Goal: Information Seeking & Learning: Learn about a topic

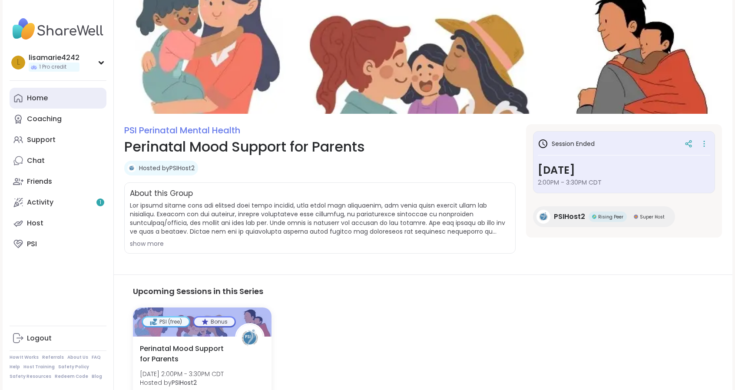
click at [42, 102] on div "Home" at bounding box center [37, 98] width 21 height 10
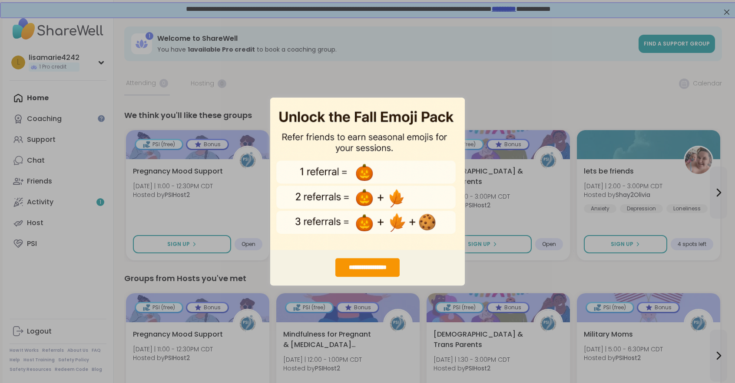
click at [726, 12] on div "**********" at bounding box center [367, 191] width 735 height 383
click at [465, 82] on div "**********" at bounding box center [367, 191] width 735 height 383
click at [294, 268] on div "**********" at bounding box center [367, 268] width 195 height 36
click at [285, 101] on img "entering modal" at bounding box center [367, 173] width 195 height 153
click at [458, 103] on img "entering modal" at bounding box center [367, 173] width 195 height 153
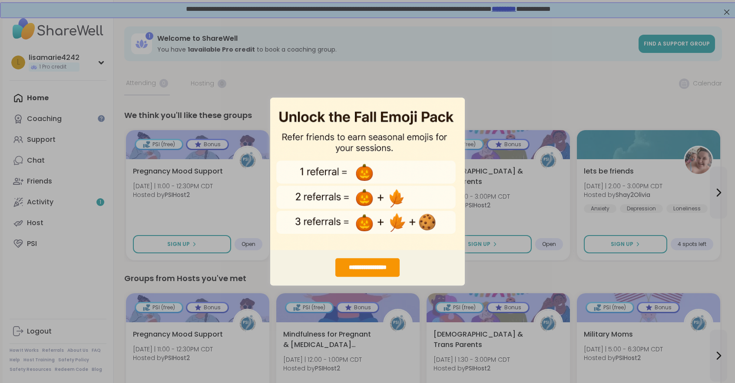
click at [455, 280] on div "**********" at bounding box center [367, 268] width 195 height 36
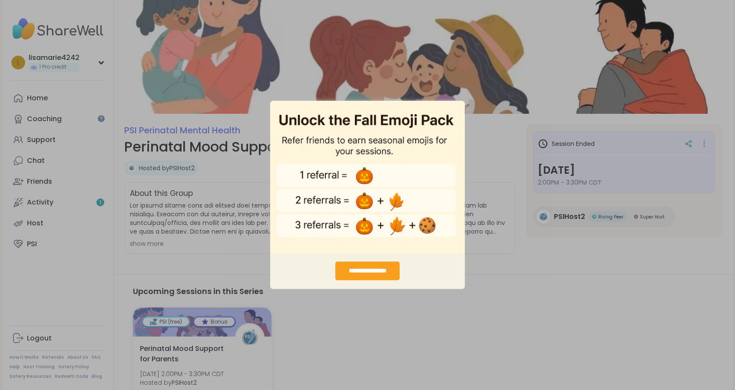
click at [360, 268] on div "**********" at bounding box center [367, 271] width 65 height 19
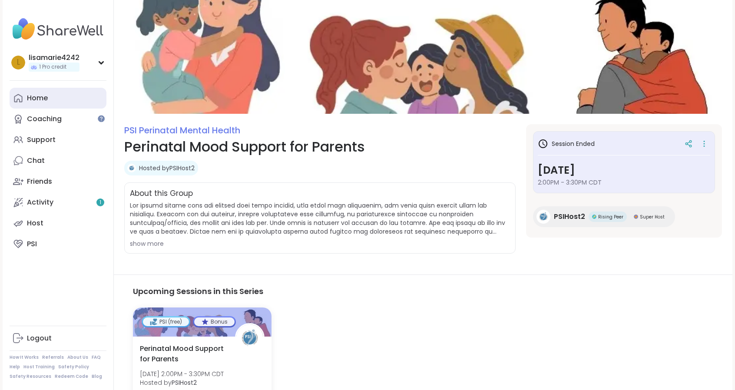
click at [65, 100] on link "Home" at bounding box center [58, 98] width 97 height 21
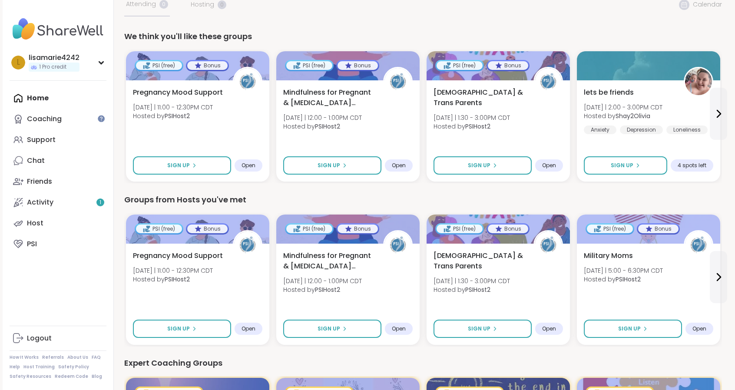
scroll to position [57, 0]
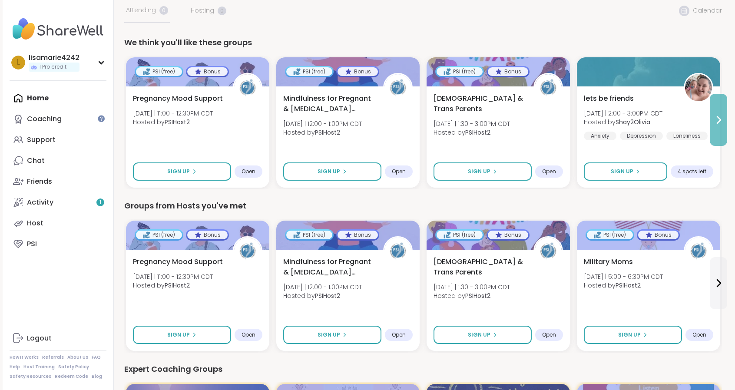
click at [719, 126] on button at bounding box center [717, 120] width 17 height 52
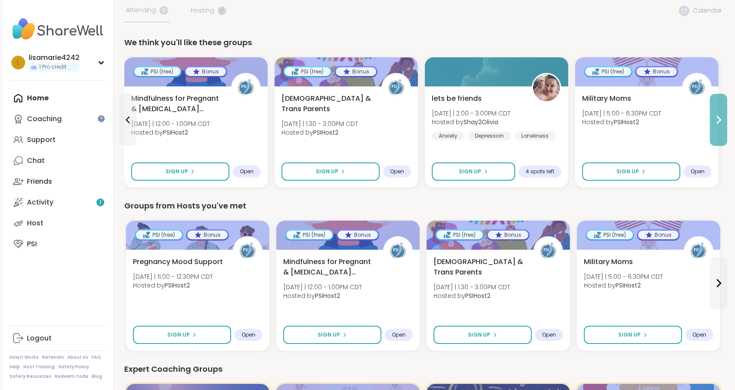
click at [719, 126] on button at bounding box center [717, 120] width 17 height 52
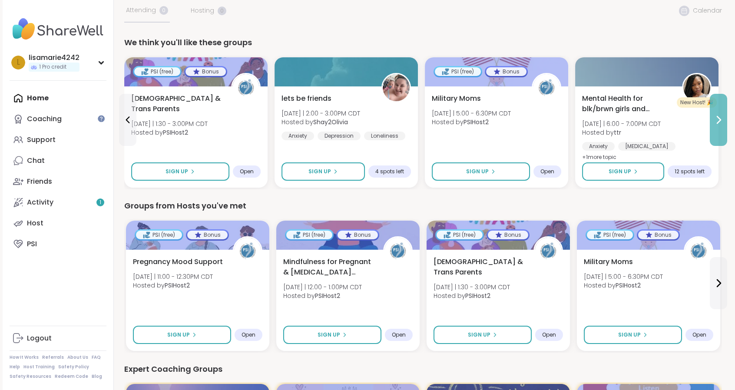
click at [719, 126] on button at bounding box center [717, 120] width 17 height 52
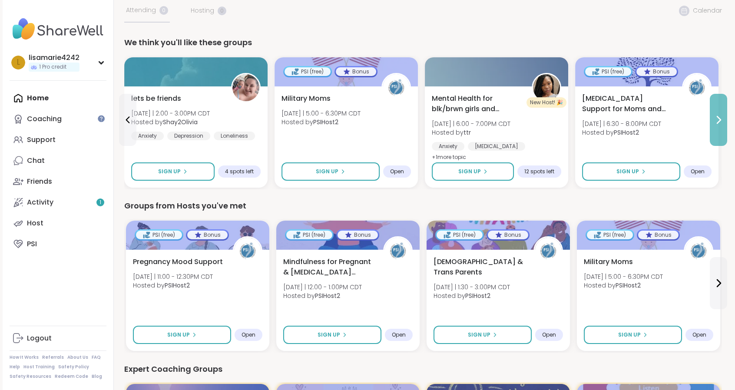
click at [719, 126] on button at bounding box center [717, 120] width 17 height 52
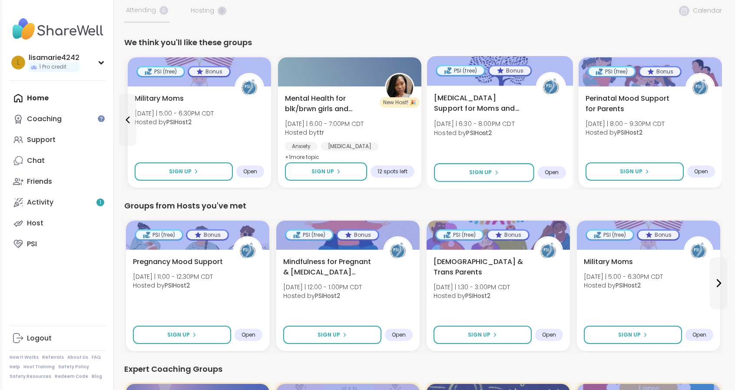
click at [467, 96] on span "[MEDICAL_DATA] Support for Moms and Birthing People" at bounding box center [480, 103] width 92 height 21
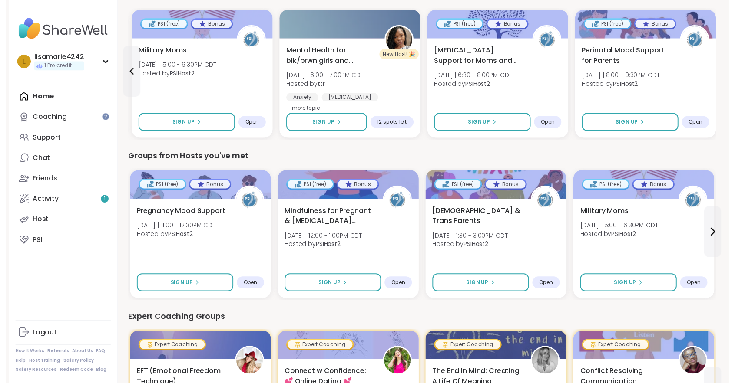
scroll to position [0, 0]
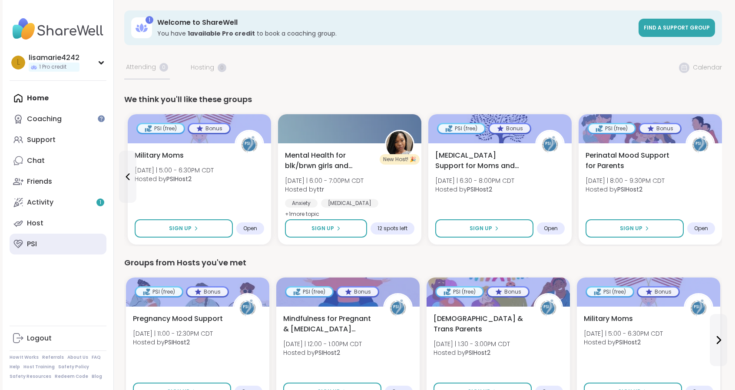
click at [86, 238] on link "PSI" at bounding box center [58, 244] width 97 height 21
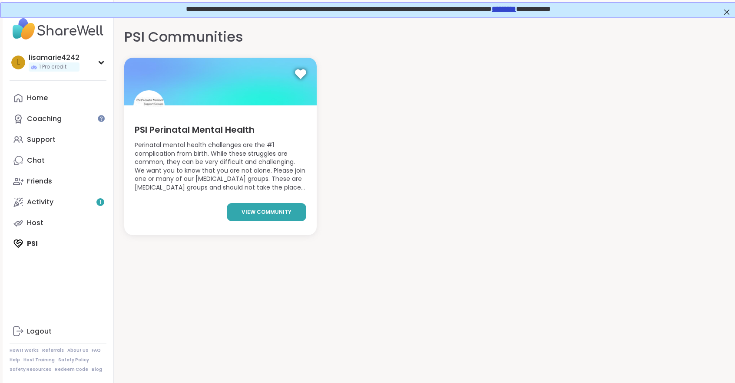
click at [261, 215] on span "view community" at bounding box center [266, 212] width 50 height 8
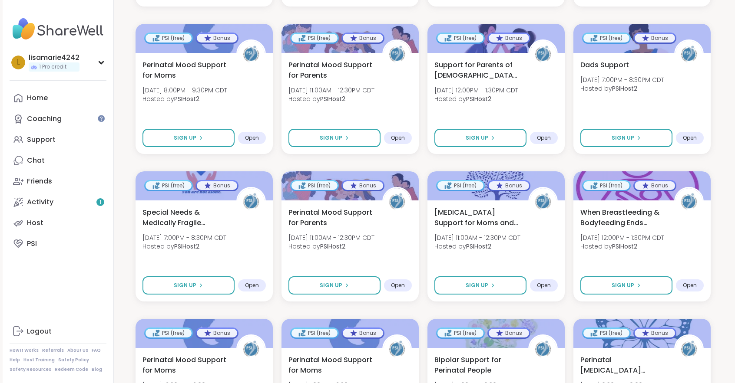
scroll to position [652, 0]
click at [135, 176] on div "Sort Support Groups 25 + PSI (free) Bonus Pregnancy Mood Support [DATE] 11:00AM…" at bounding box center [423, 71] width 618 height 1126
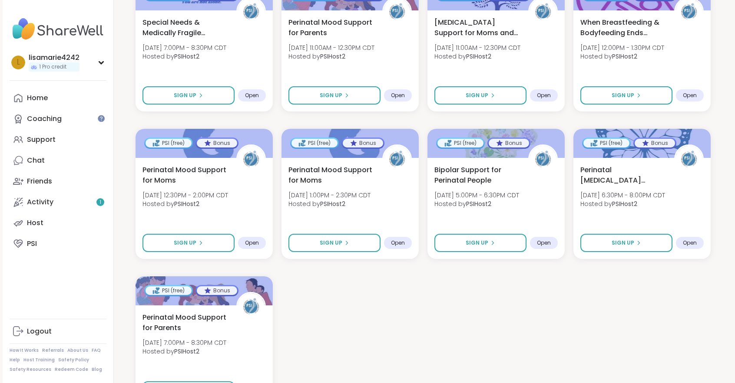
scroll to position [911, 0]
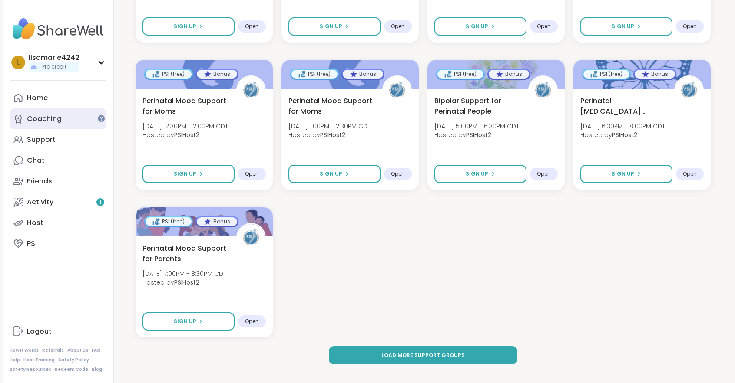
click at [52, 116] on div "Coaching" at bounding box center [44, 119] width 35 height 10
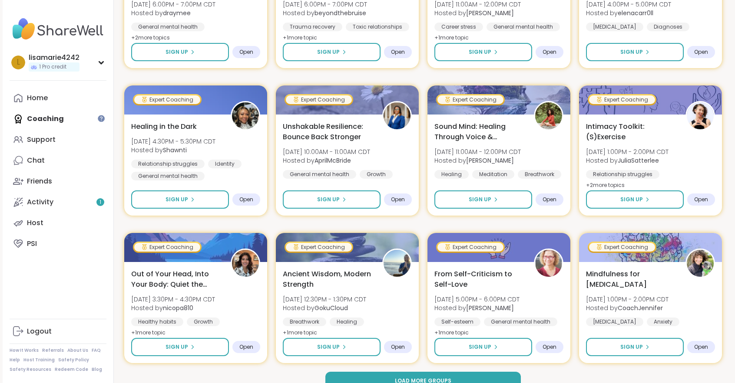
scroll to position [1163, 0]
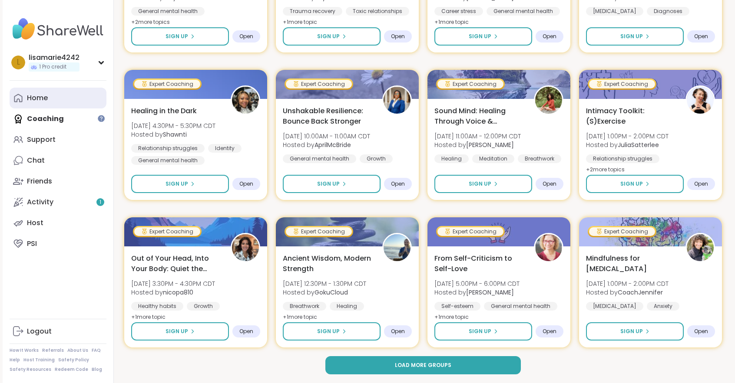
click at [40, 101] on div "Home" at bounding box center [37, 98] width 21 height 10
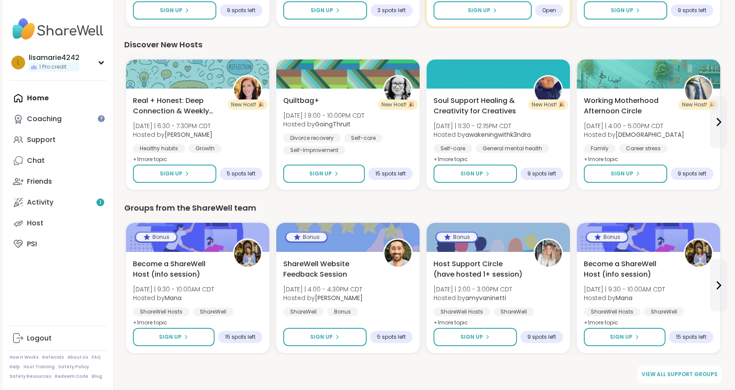
scroll to position [710, 0]
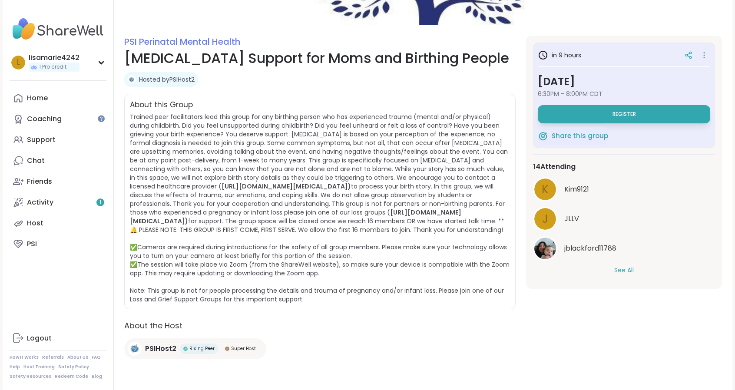
scroll to position [108, 0]
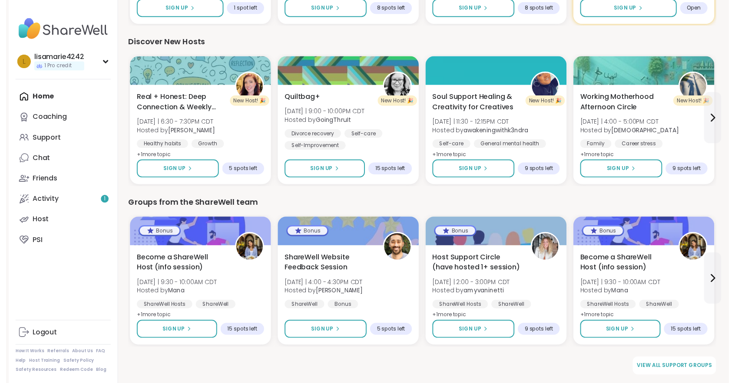
scroll to position [726, 0]
